Goal: Transaction & Acquisition: Purchase product/service

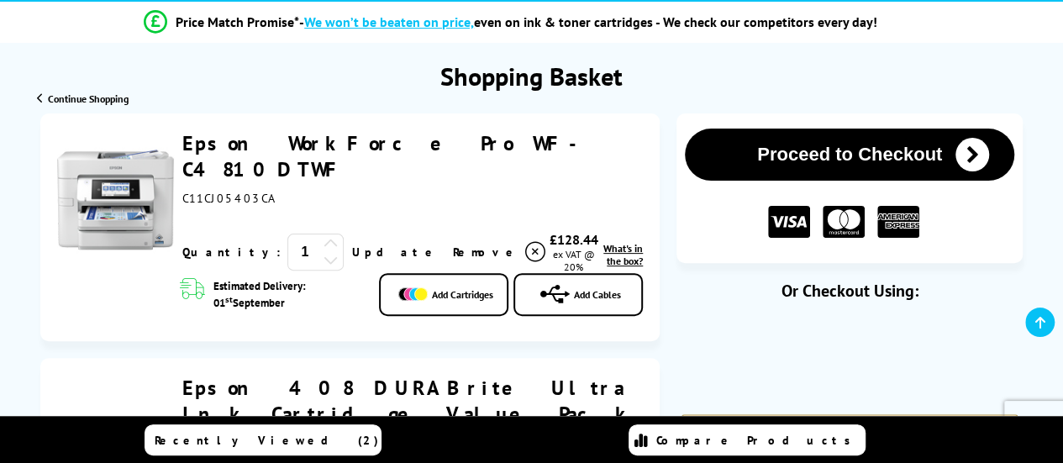
scroll to position [168, 0]
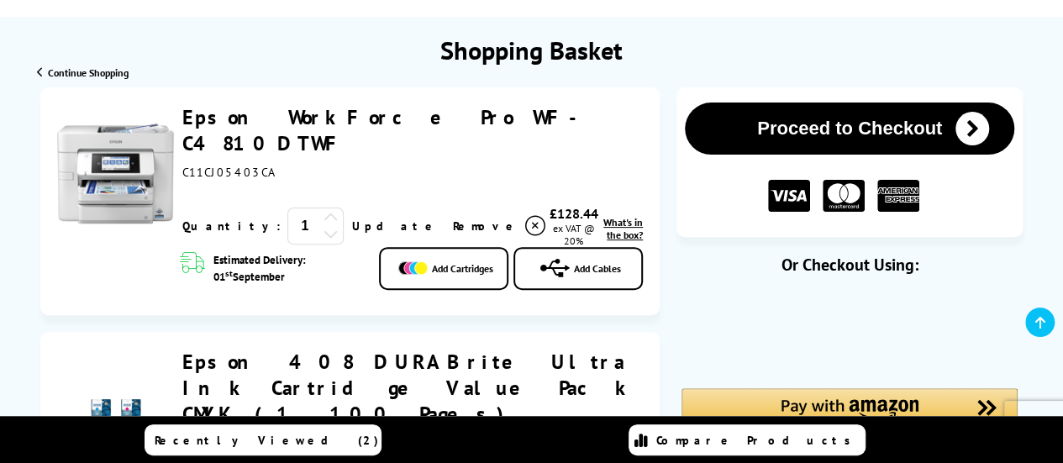
click at [973, 129] on icon "submit" at bounding box center [972, 129] width 34 height 34
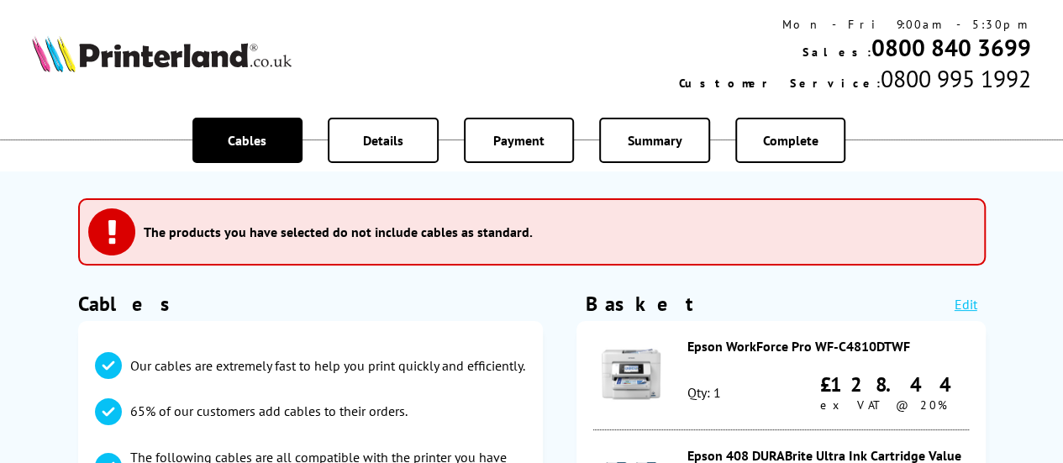
scroll to position [84, 0]
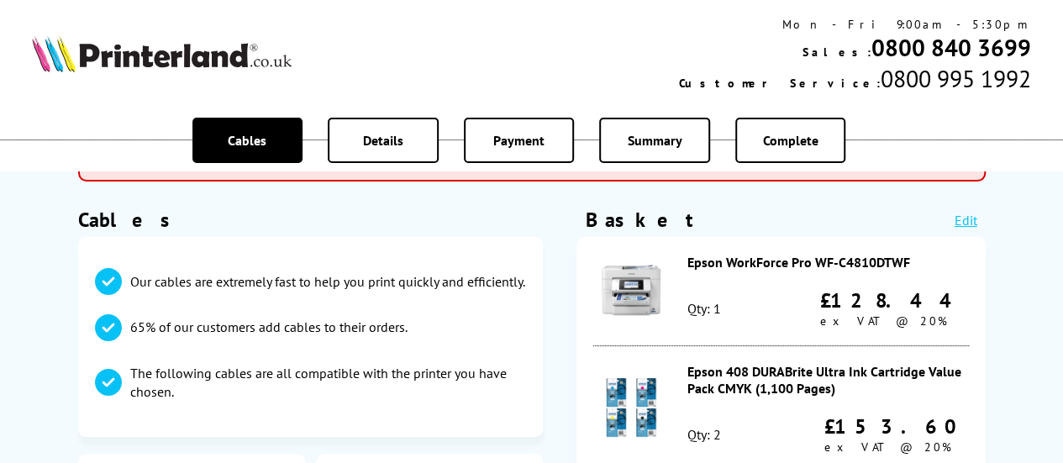
click at [620, 293] on img at bounding box center [630, 289] width 59 height 59
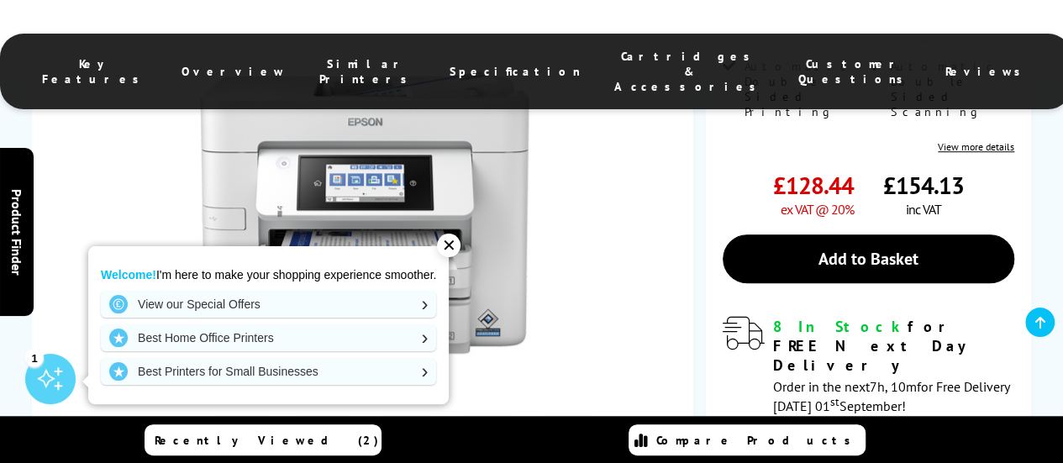
scroll to position [672, 0]
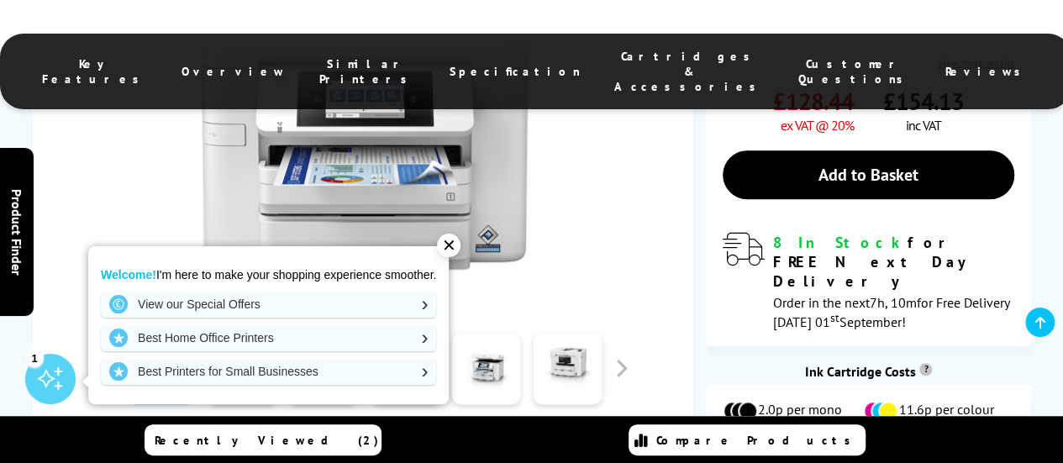
drag, startPoint x: 585, startPoint y: 303, endPoint x: 528, endPoint y: 318, distance: 58.9
click at [522, 444] on button "In the Box" at bounding box center [470, 468] width 202 height 48
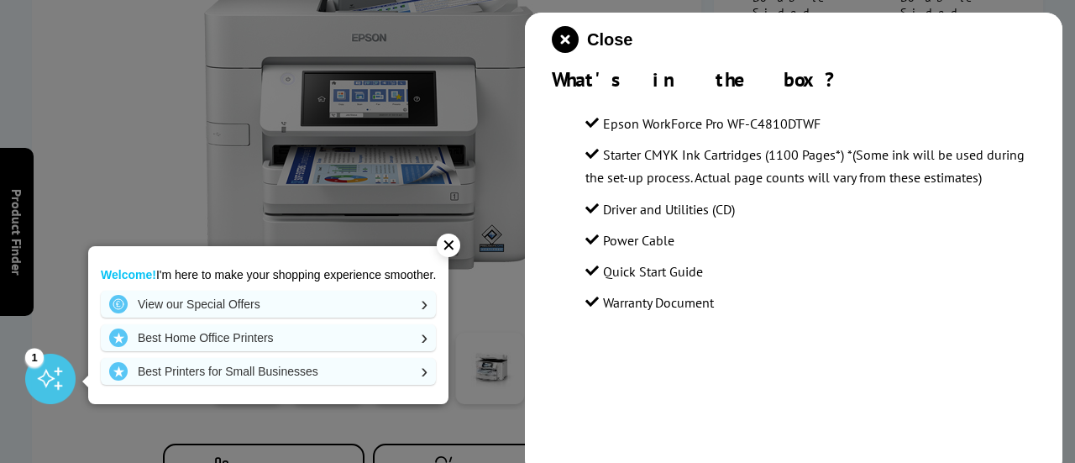
click at [454, 240] on div "✕" at bounding box center [449, 246] width 24 height 24
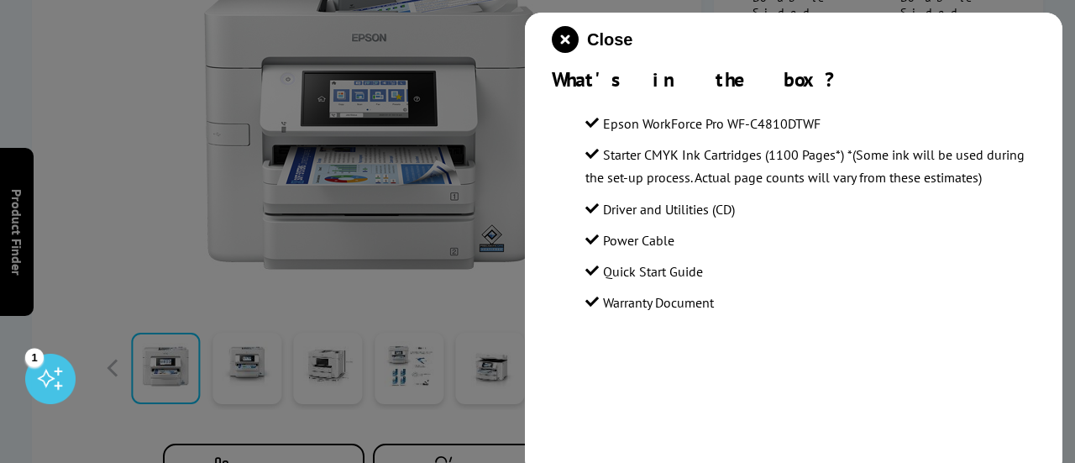
click at [427, 354] on div at bounding box center [537, 231] width 1075 height 463
click at [469, 327] on div at bounding box center [537, 231] width 1075 height 463
click at [564, 38] on icon "close modal" at bounding box center [565, 39] width 27 height 27
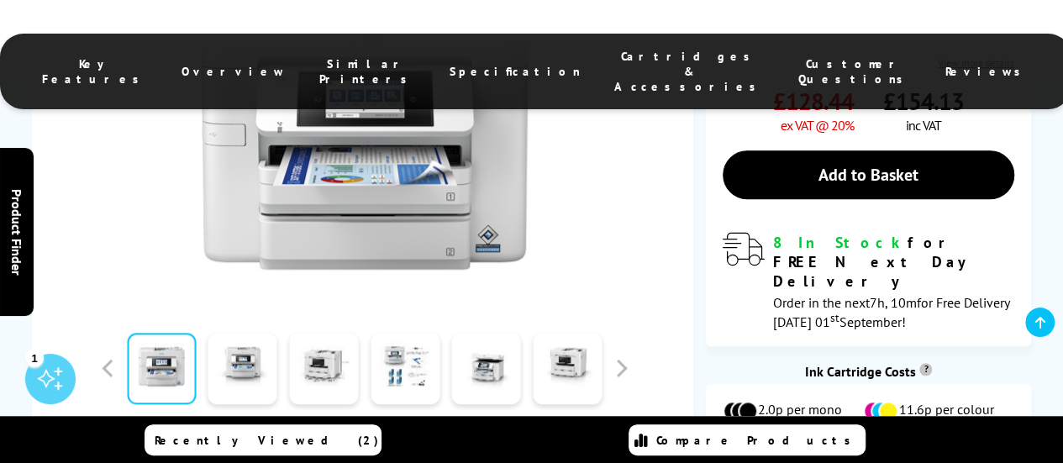
click at [987, 73] on div "Key Features Overview Similar Printers Specification Cartridges & Accessories C…" at bounding box center [531, 72] width 1063 height 76
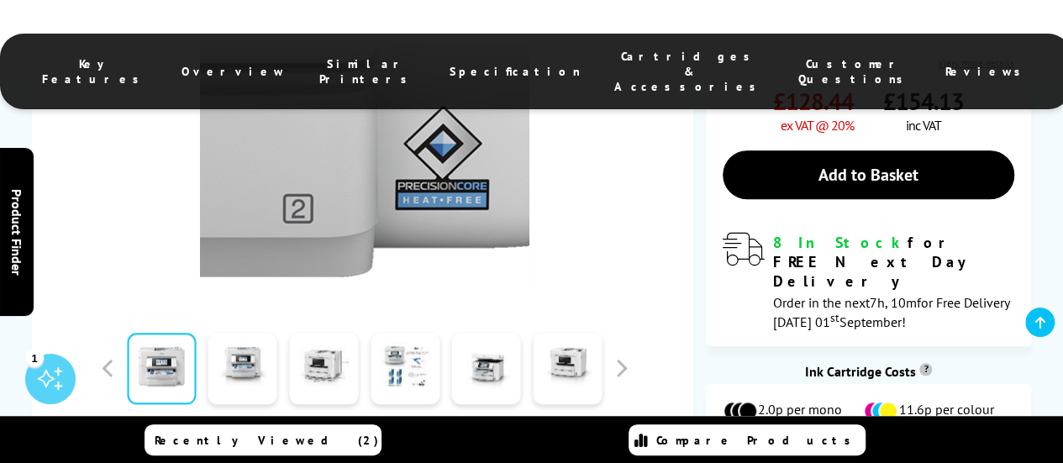
click at [520, 111] on img at bounding box center [364, 127] width 329 height 329
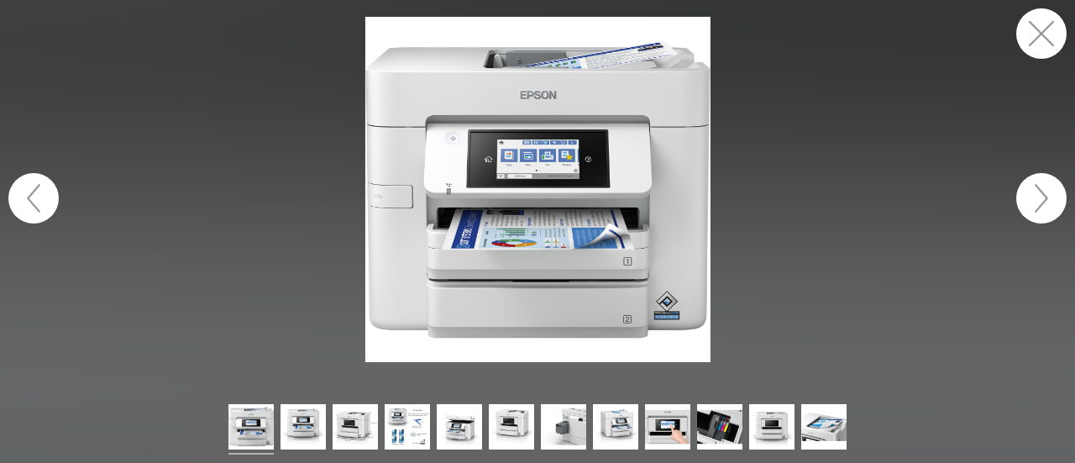
click at [566, 219] on img at bounding box center [537, 189] width 345 height 345
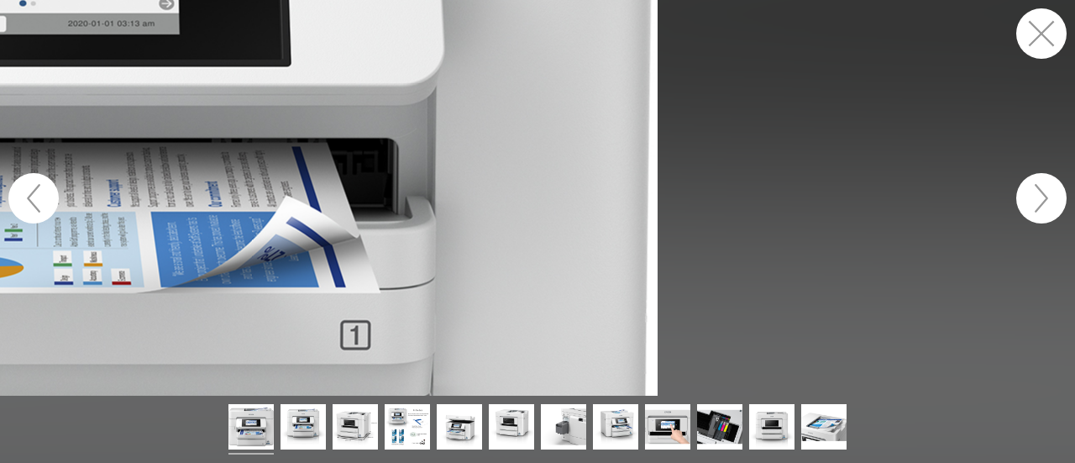
click at [566, 219] on figure at bounding box center [537, 198] width 1075 height 396
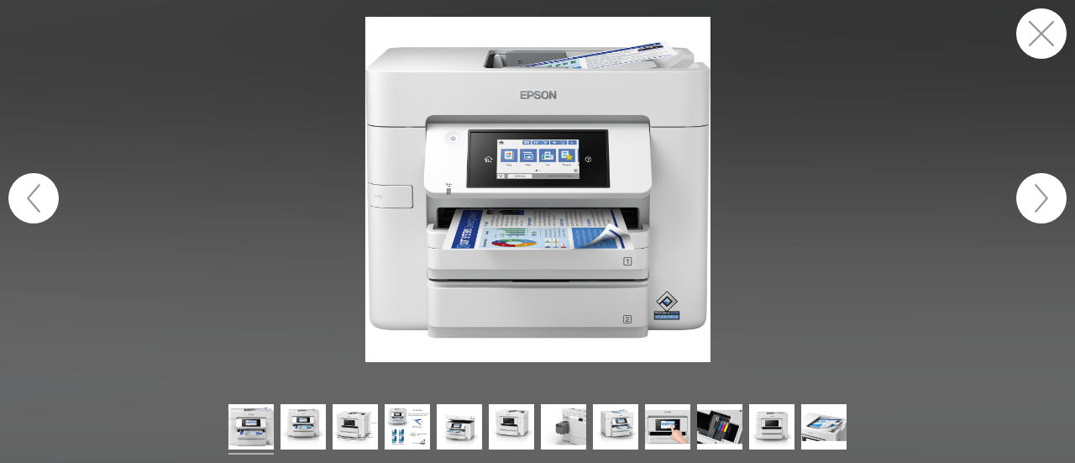
click at [565, 219] on img at bounding box center [537, 189] width 345 height 345
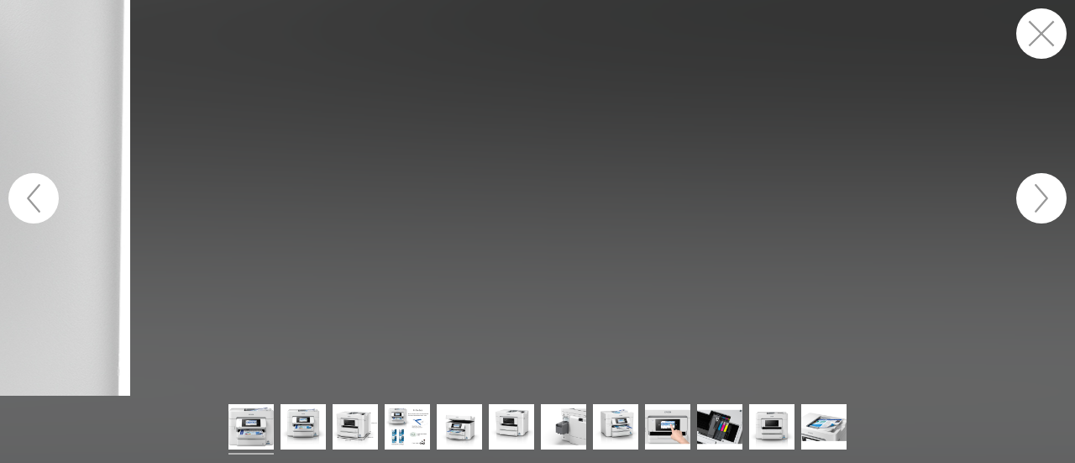
click at [1043, 200] on button "button" at bounding box center [1041, 198] width 50 height 50
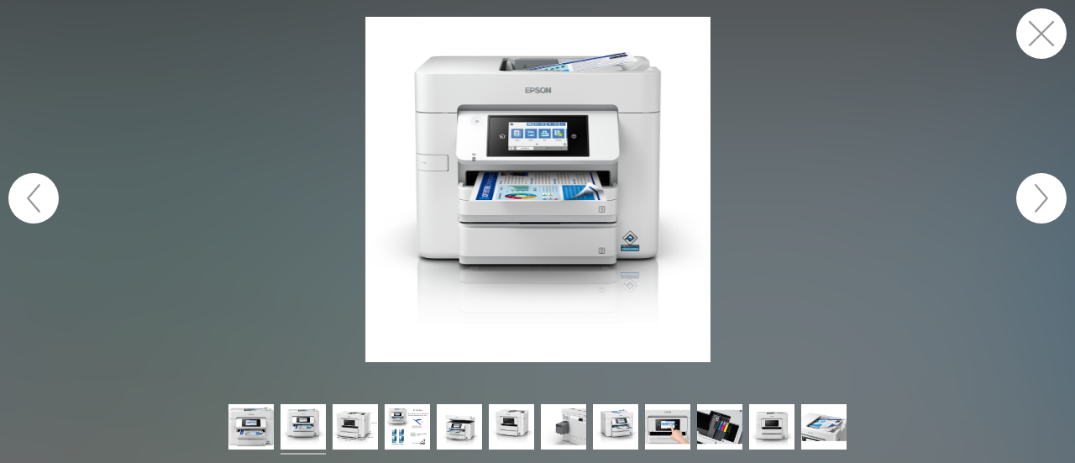
click at [583, 223] on img at bounding box center [537, 189] width 345 height 345
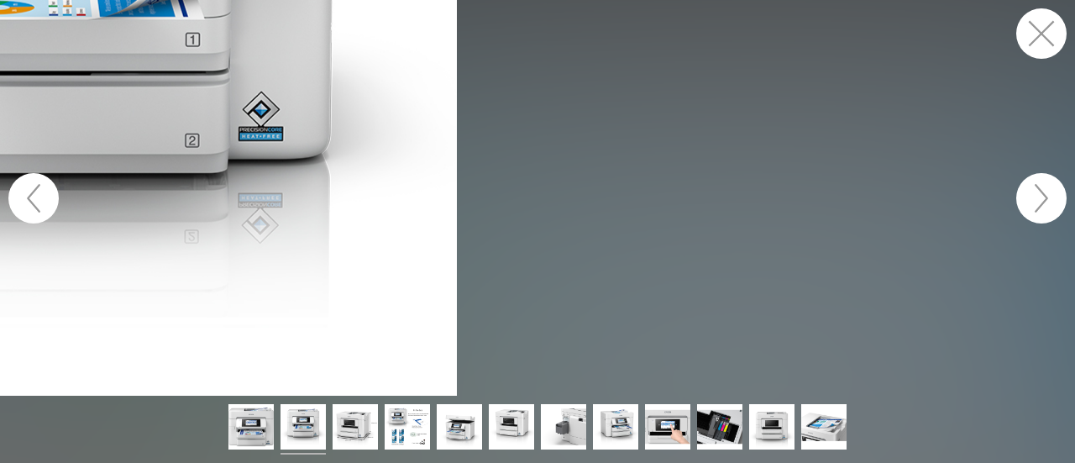
click at [694, 255] on figure at bounding box center [537, 198] width 1075 height 396
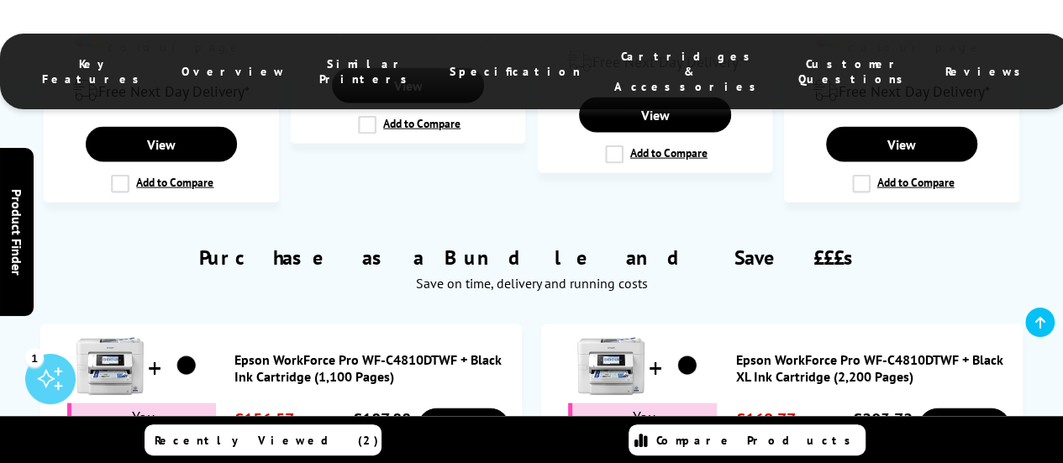
scroll to position [1764, 0]
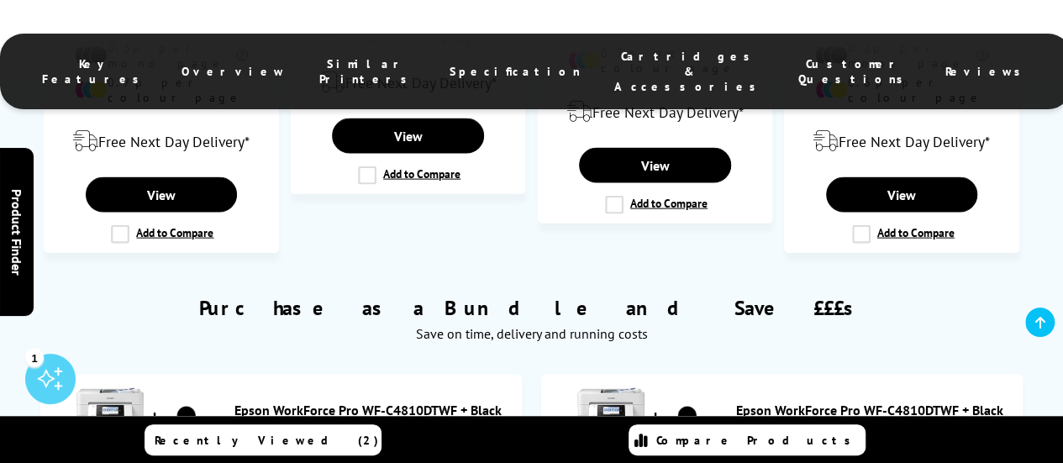
click at [900, 270] on div "Purchase as a Bundle and Save £££s Save on time, delivery and running costs" at bounding box center [531, 310] width 999 height 81
click at [992, 60] on div "Key Features Overview Similar Printers Specification Cartridges & Accessories C…" at bounding box center [531, 72] width 1063 height 76
click at [929, 60] on ul "Key Features Overview Similar Printers Specification Cartridges & Accessories C…" at bounding box center [535, 72] width 1071 height 76
click at [388, 402] on link "Epson WorkForce Pro WF-C4810DTWF + Black Ink Cartridge (1,100 Pages)" at bounding box center [373, 419] width 279 height 34
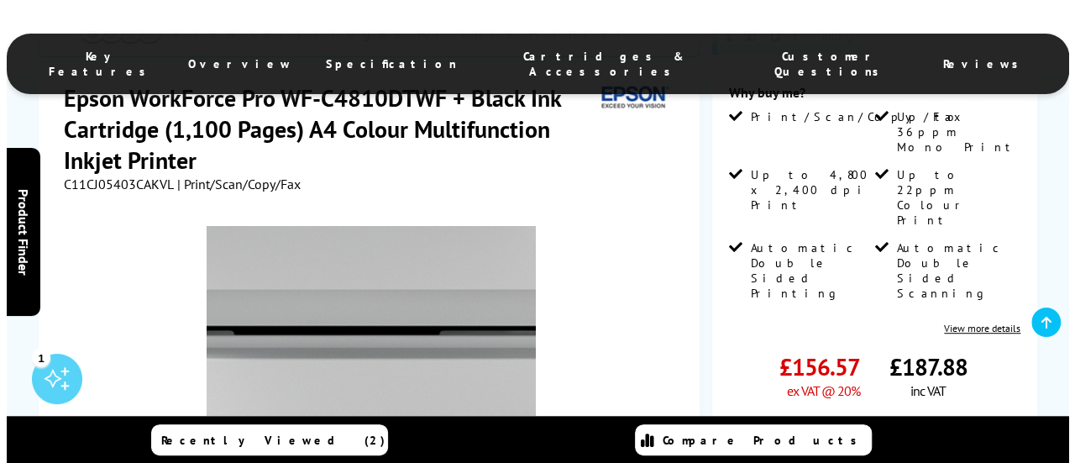
scroll to position [336, 0]
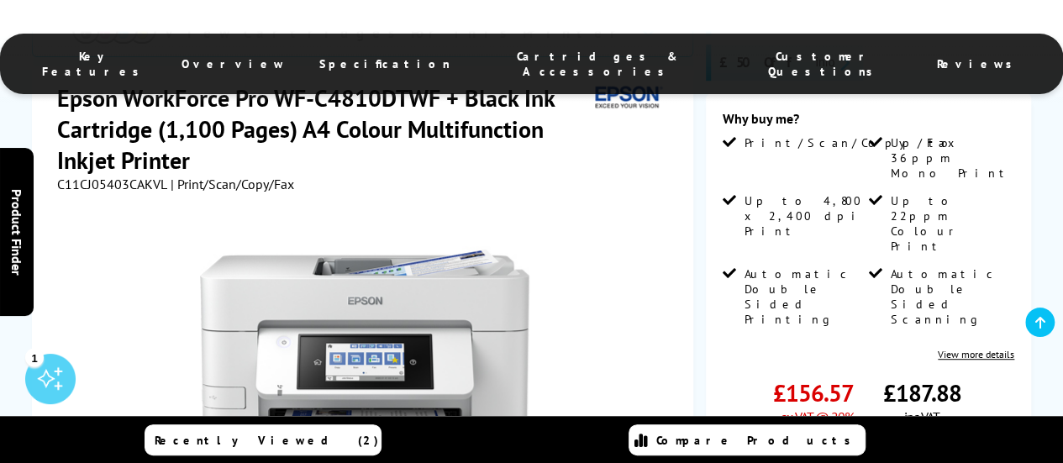
click at [854, 442] on link "Add to Basket" at bounding box center [867, 466] width 291 height 49
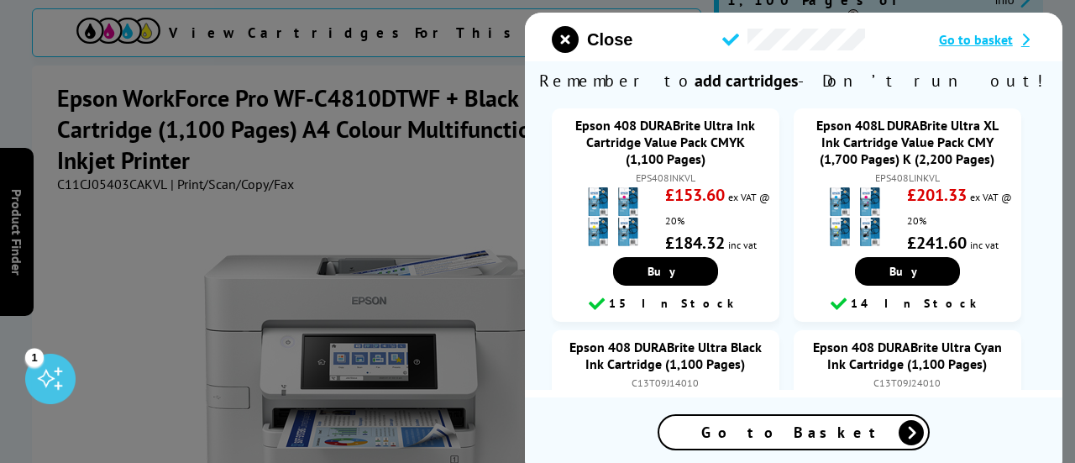
click at [899, 431] on icon at bounding box center [911, 432] width 25 height 25
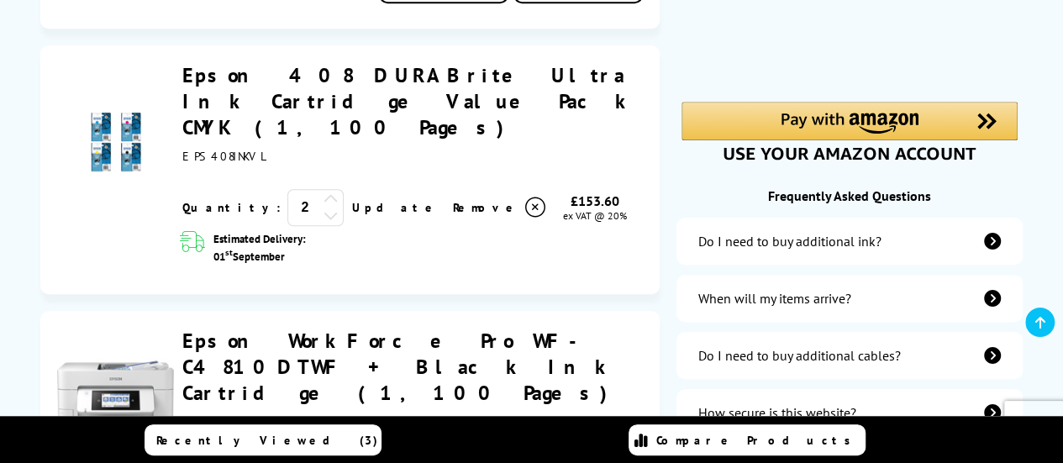
scroll to position [420, 0]
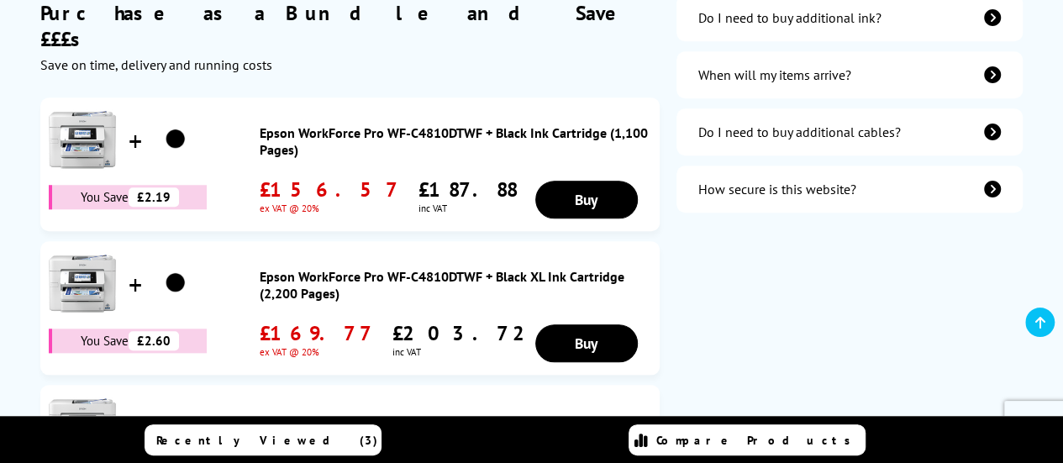
scroll to position [672, 0]
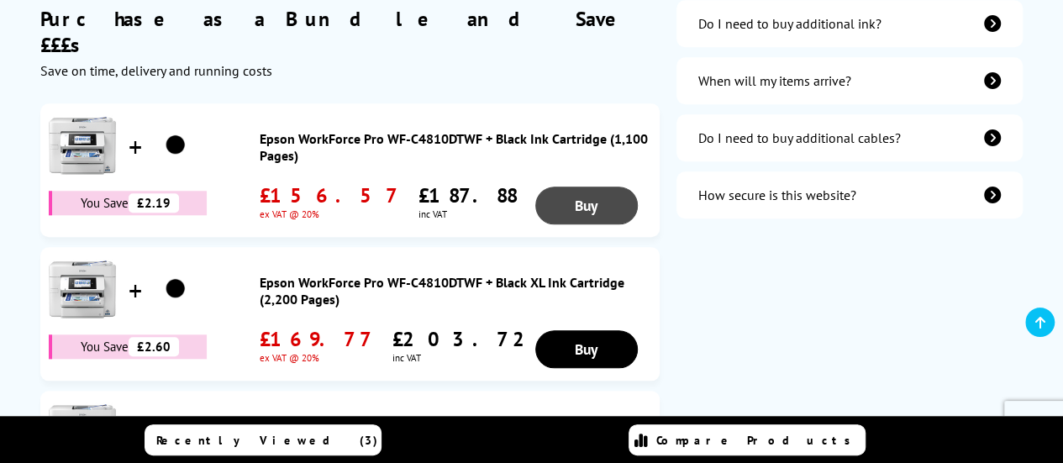
click at [586, 186] on link "Buy" at bounding box center [586, 205] width 102 height 38
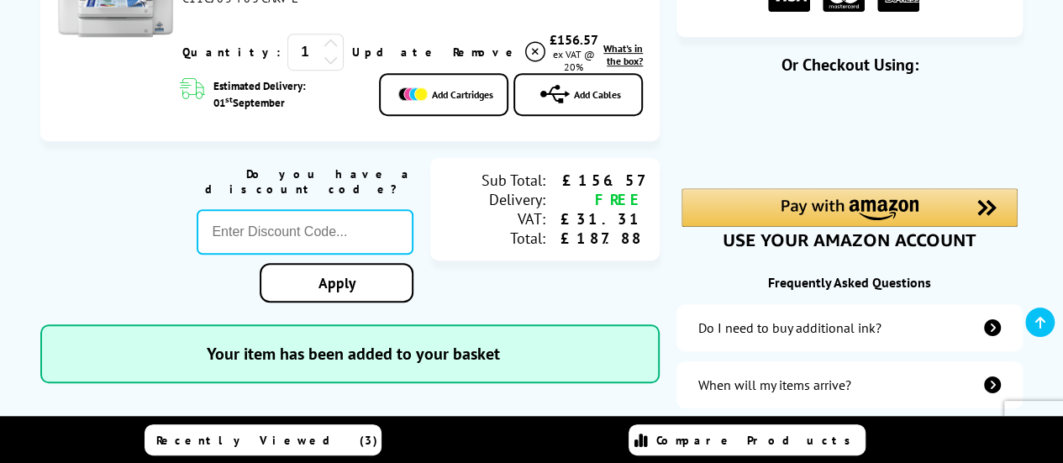
scroll to position [328, 0]
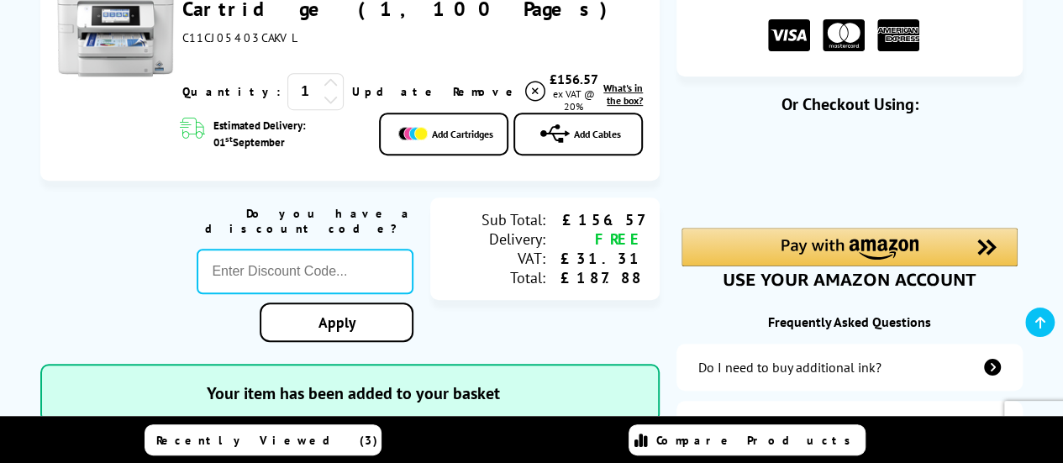
click at [576, 128] on span "Add Cables" at bounding box center [597, 134] width 47 height 13
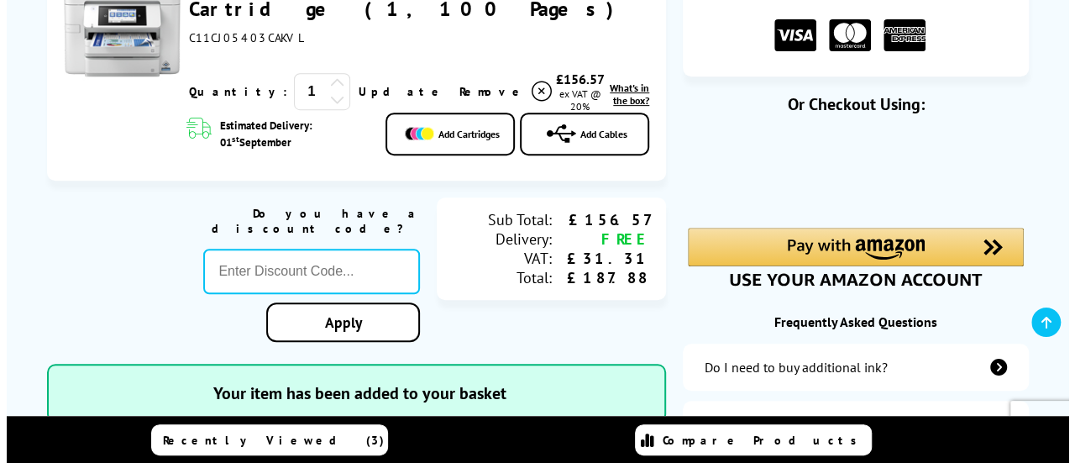
scroll to position [328, 0]
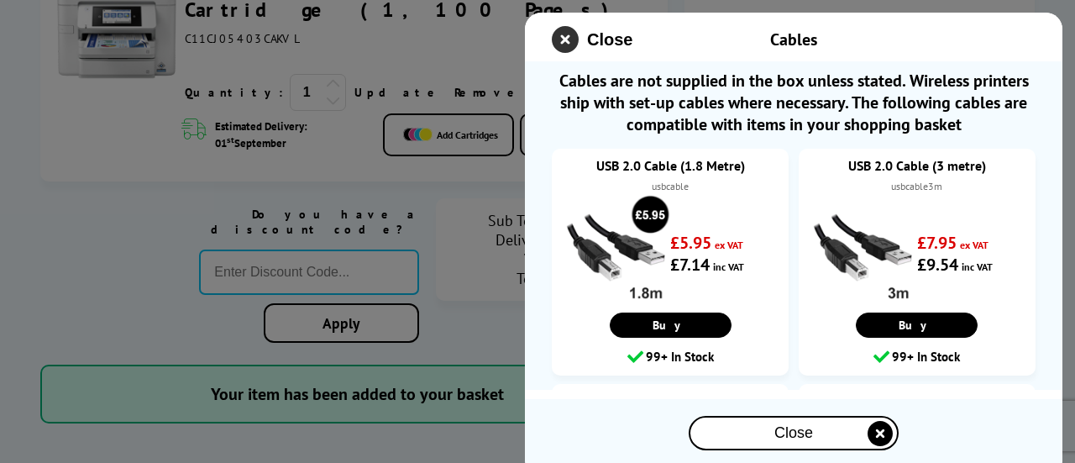
click at [559, 39] on icon "close modal" at bounding box center [565, 39] width 27 height 27
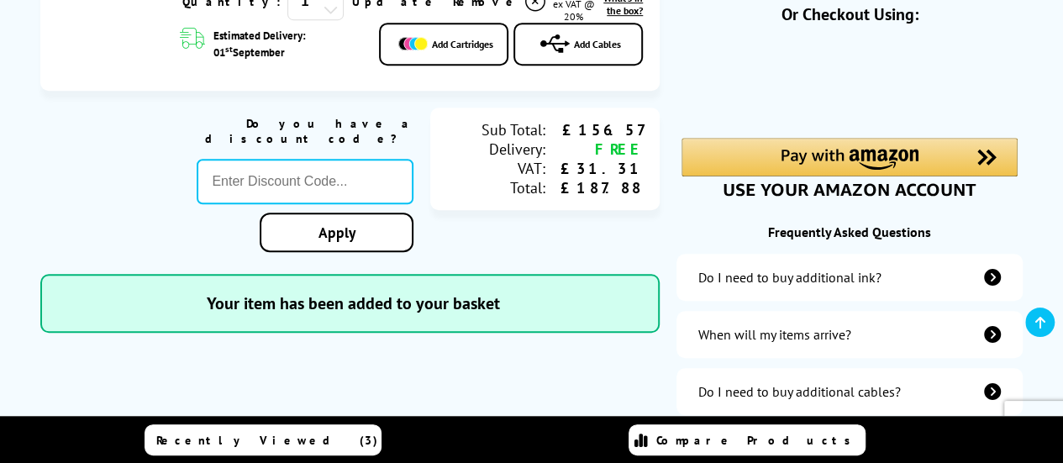
scroll to position [328, 0]
